Goal: Task Accomplishment & Management: Manage account settings

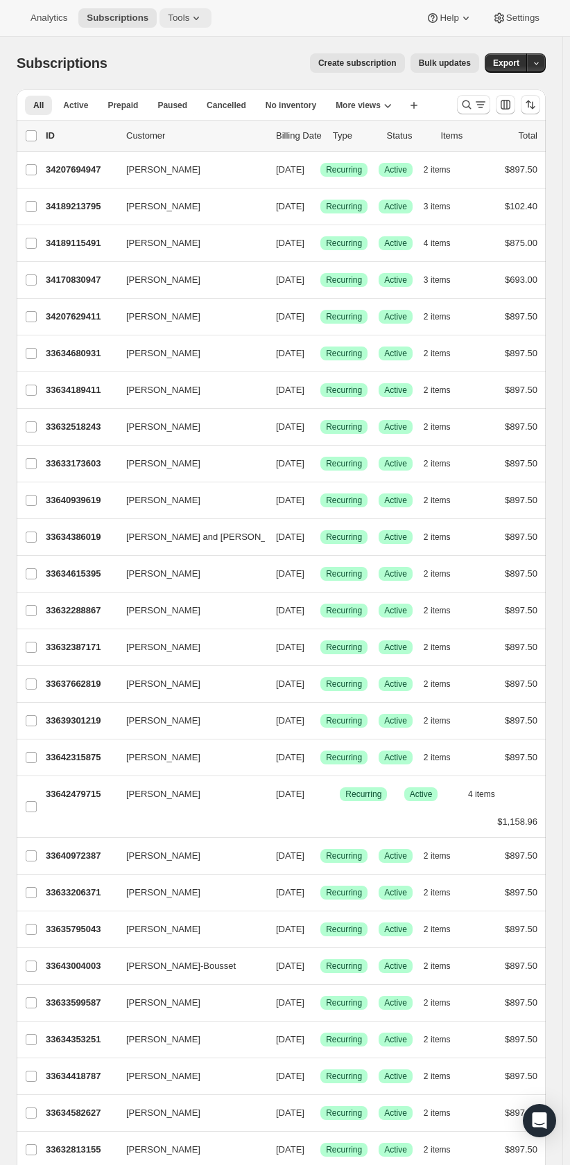
click at [189, 21] on icon at bounding box center [196, 18] width 14 height 14
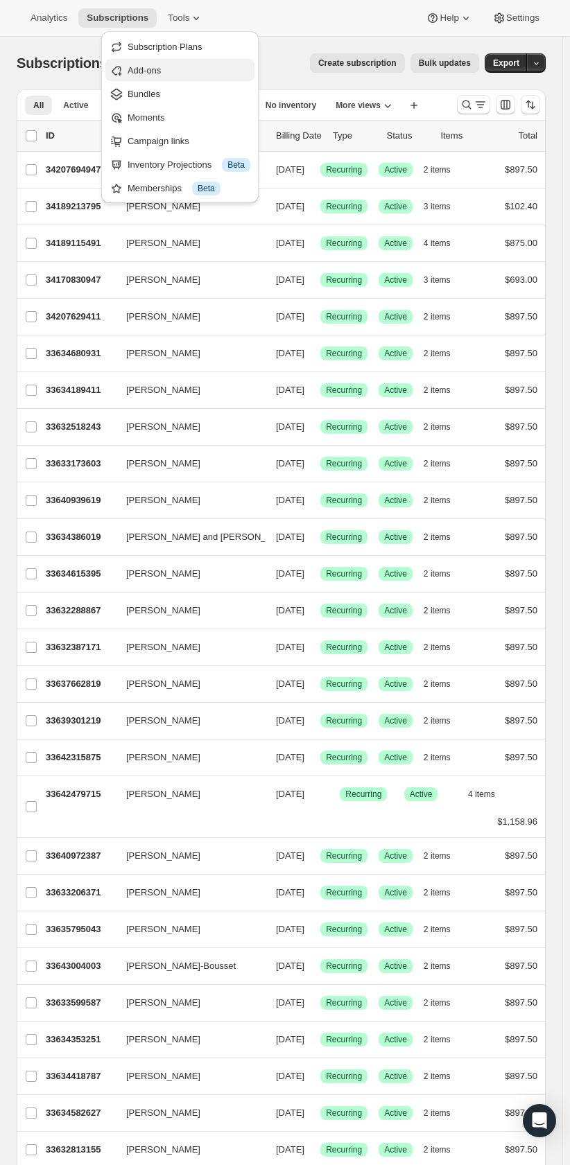
click at [164, 74] on span "Add-ons" at bounding box center [188, 71] width 123 height 14
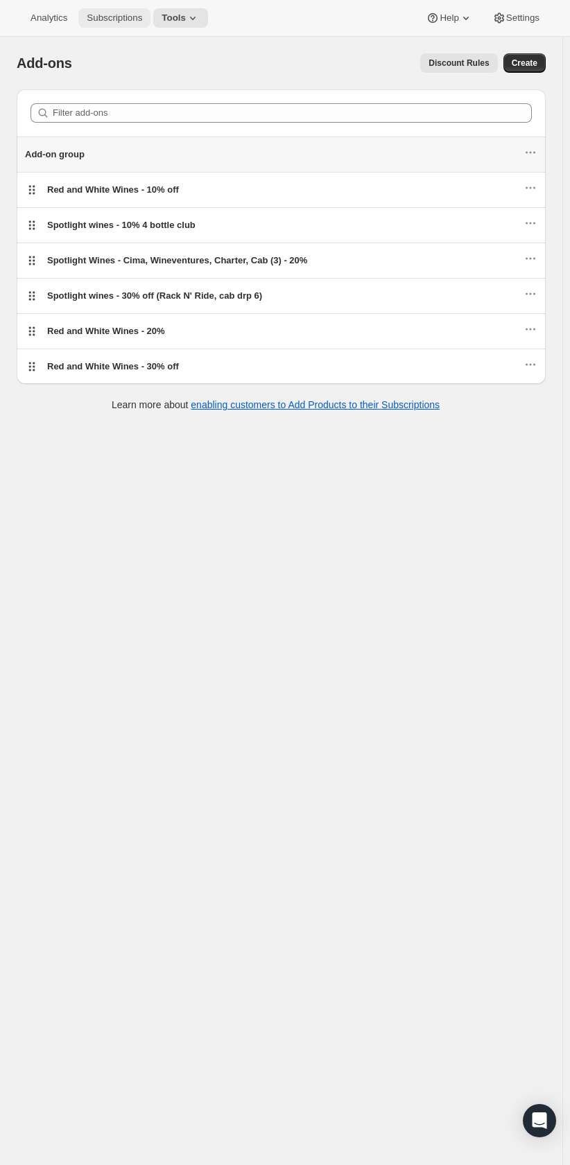
click at [101, 23] on span "Subscriptions" at bounding box center [114, 17] width 55 height 11
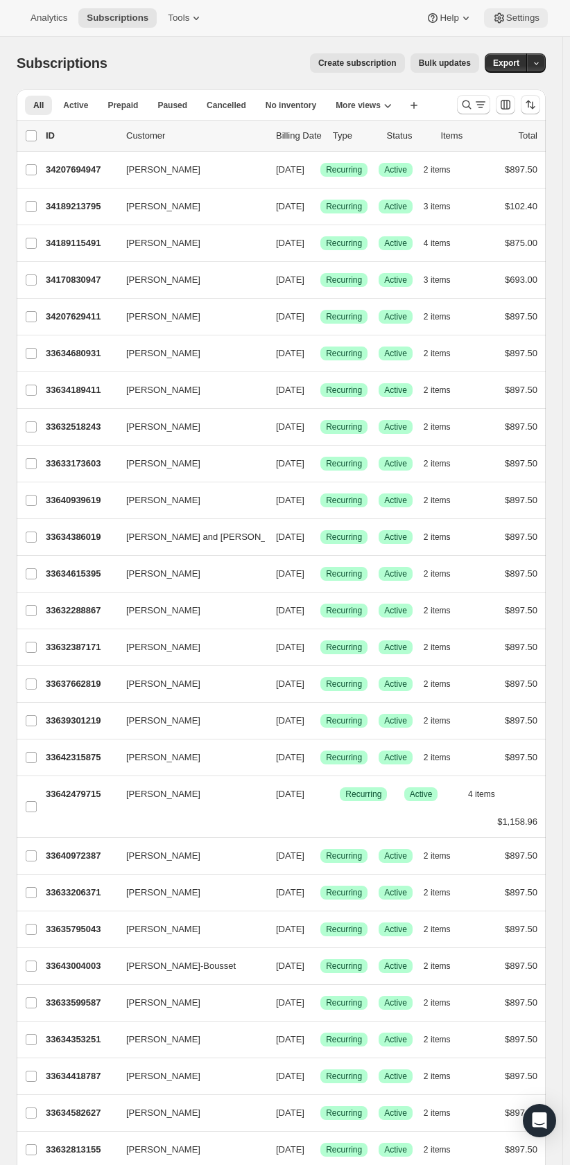
click at [530, 15] on span "Settings" at bounding box center [522, 17] width 33 height 11
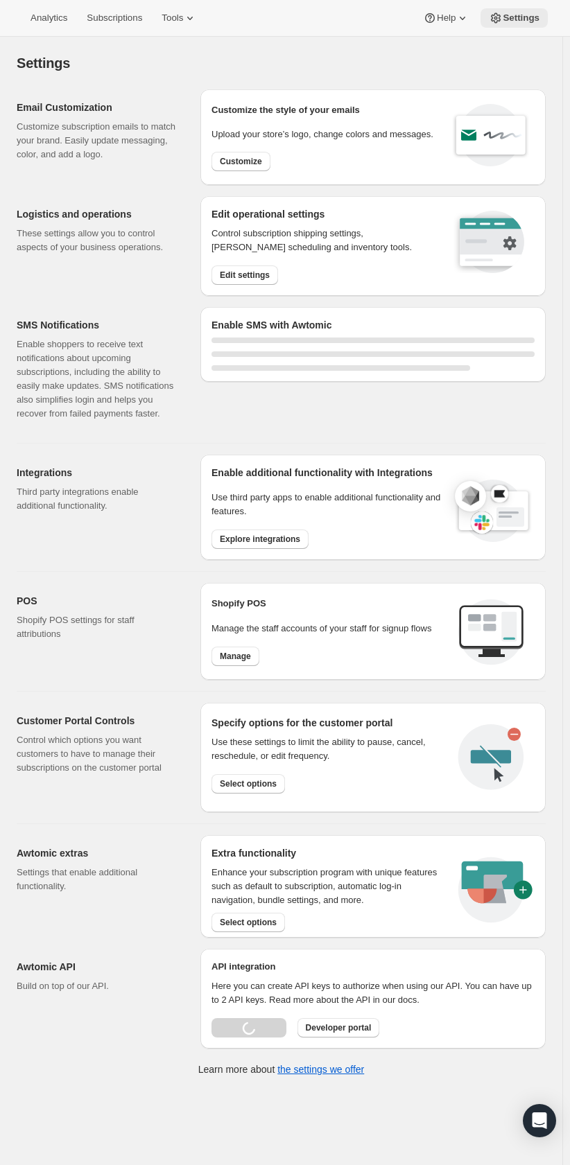
select select "17:00"
select select "09:00"
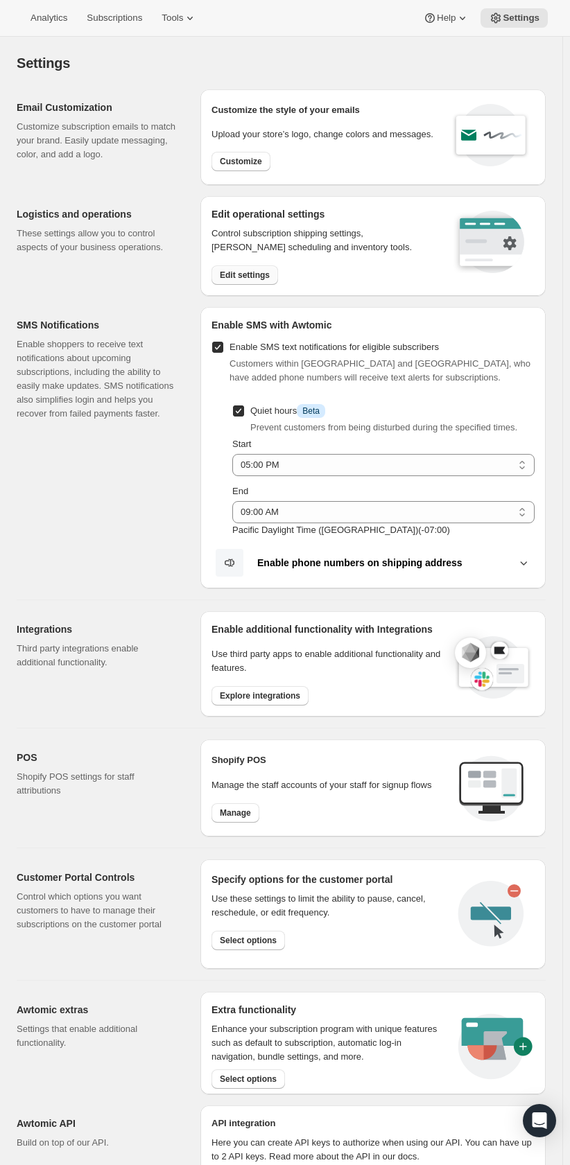
click at [249, 273] on span "Edit settings" at bounding box center [245, 275] width 50 height 11
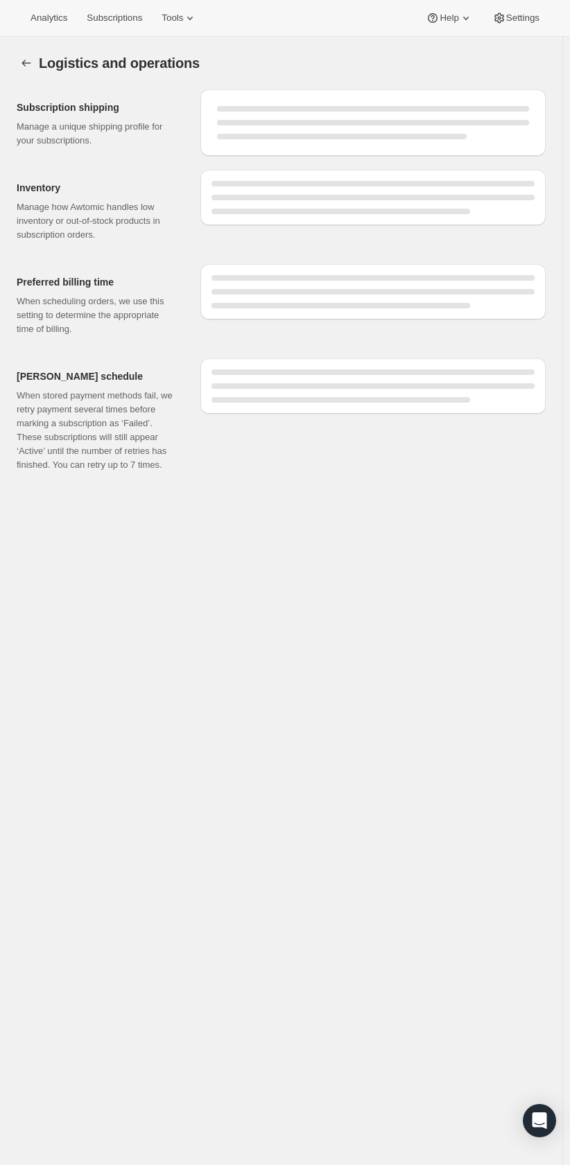
select select "DAY"
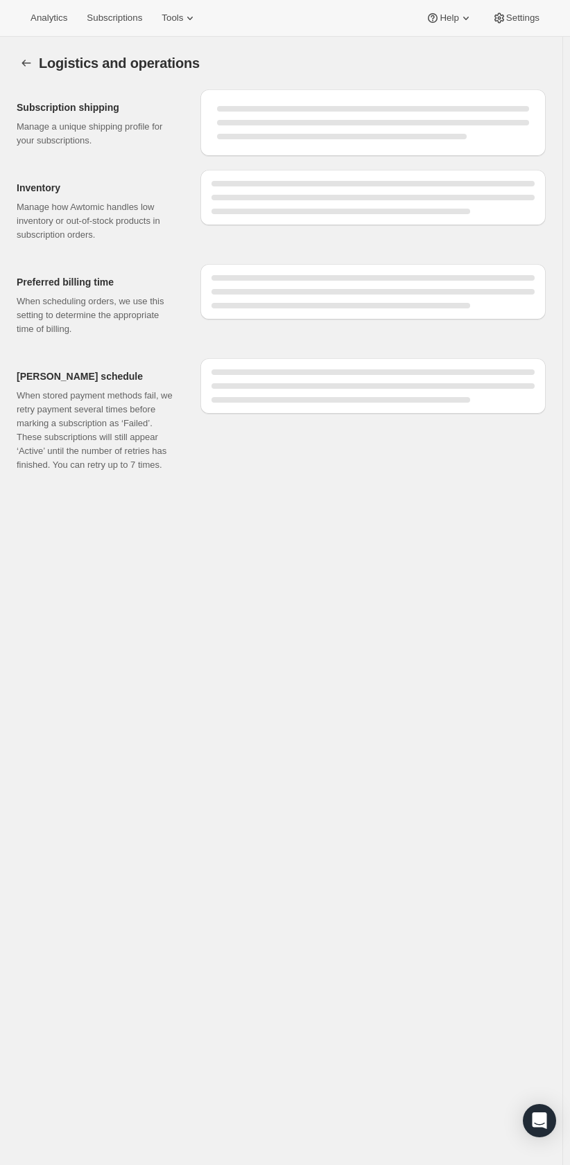
select select "DAY"
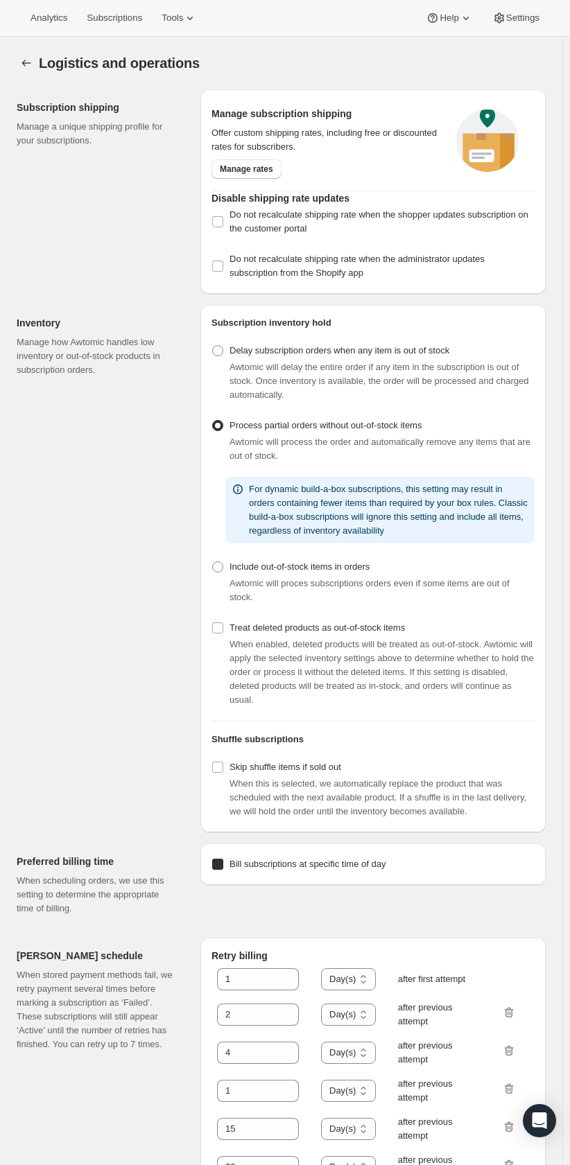
checkbox input "true"
select select "10:00"
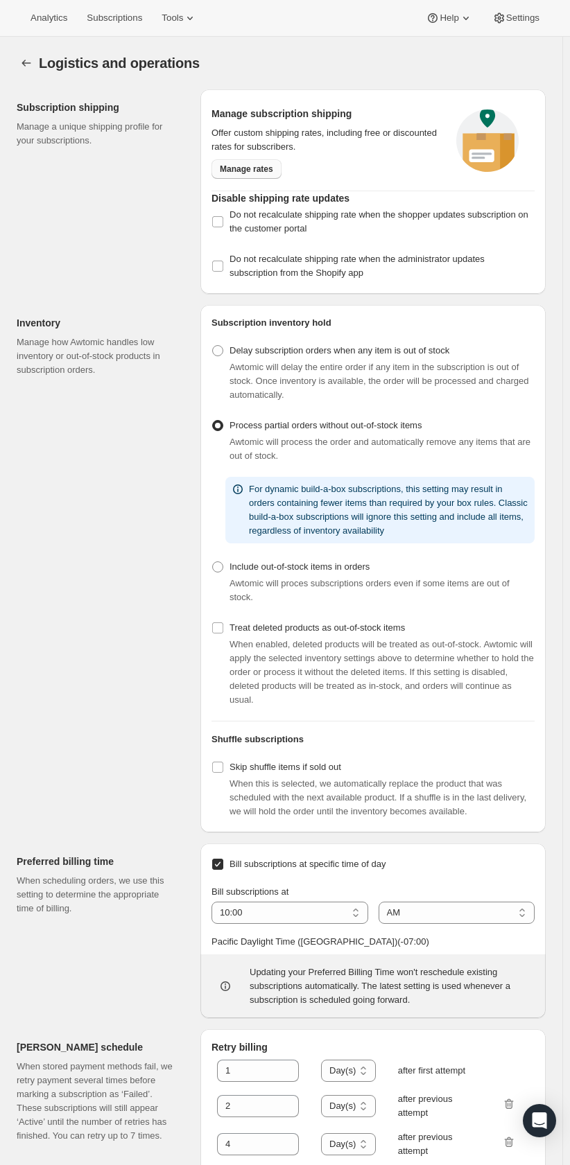
click at [245, 168] on span "Manage rates" at bounding box center [246, 169] width 53 height 11
